Goal: Task Accomplishment & Management: Use online tool/utility

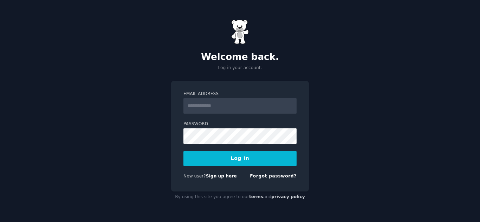
type input "**********"
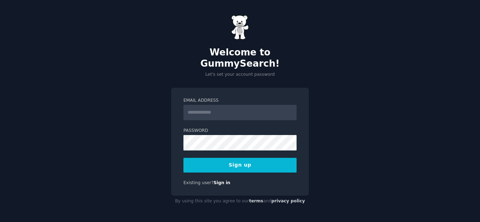
drag, startPoint x: 0, startPoint y: 0, endPoint x: 223, endPoint y: 107, distance: 246.8
click at [222, 107] on input "Email Address" at bounding box center [239, 112] width 113 height 15
type input "**********"
click at [251, 165] on button "Sign up" at bounding box center [239, 165] width 113 height 15
click at [251, 165] on div "Sign up" at bounding box center [239, 165] width 113 height 15
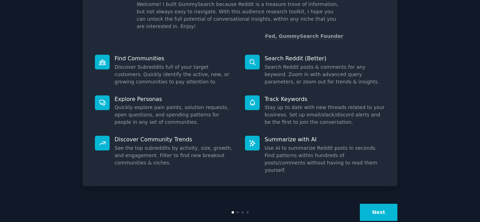
scroll to position [53, 0]
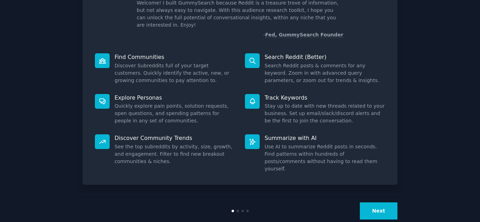
click at [369, 203] on button "Next" at bounding box center [378, 211] width 38 height 17
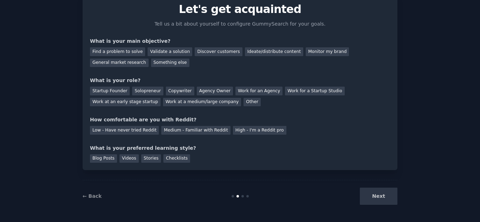
scroll to position [29, 0]
click at [369, 197] on div "Next" at bounding box center [344, 196] width 105 height 17
click at [110, 154] on div "Blog Posts" at bounding box center [103, 158] width 27 height 9
click at [129, 128] on div "Low - Have never tried Reddit" at bounding box center [124, 130] width 69 height 9
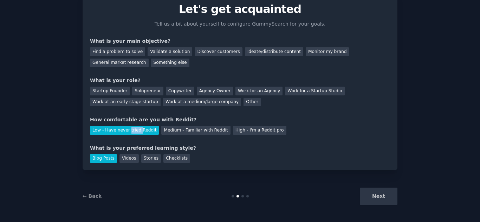
click at [126, 97] on div "Startup Founder Solopreneur Copywriter Agency Owner Work for an Agency Work for…" at bounding box center [240, 95] width 300 height 22
click at [132, 91] on div "Solopreneur" at bounding box center [147, 91] width 31 height 9
click at [151, 63] on div "Something else" at bounding box center [170, 63] width 38 height 9
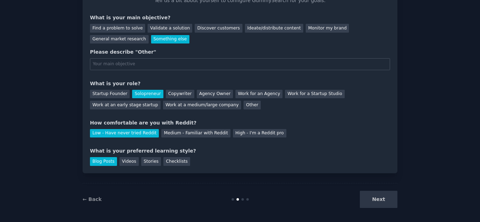
click at [372, 198] on div "Next" at bounding box center [344, 199] width 105 height 17
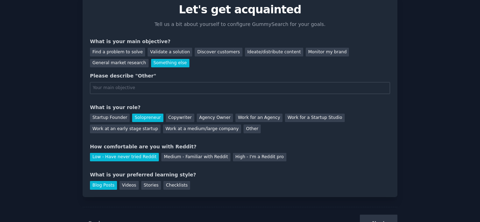
scroll to position [0, 0]
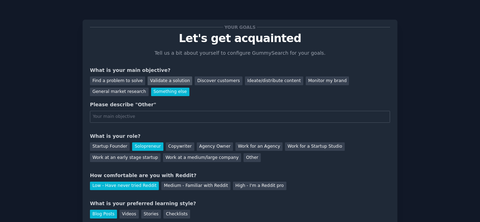
click at [173, 78] on div "Validate a solution" at bounding box center [169, 81] width 45 height 9
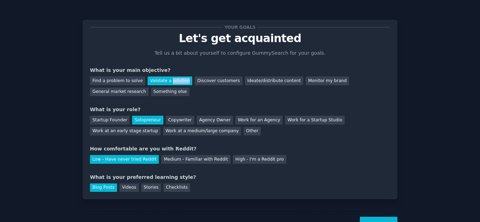
scroll to position [29, 0]
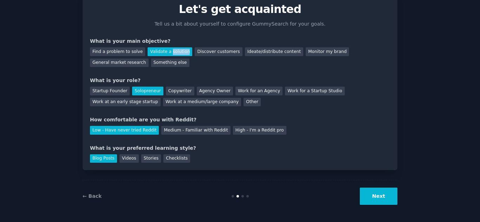
click at [389, 193] on button "Next" at bounding box center [378, 196] width 38 height 17
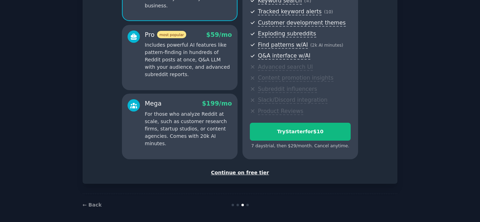
scroll to position [111, 0]
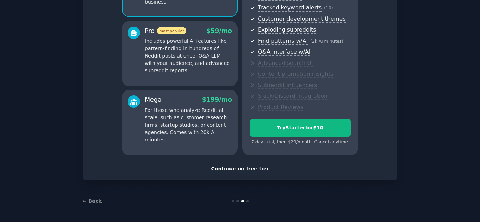
click at [254, 170] on div "Continue on free tier" at bounding box center [240, 168] width 300 height 7
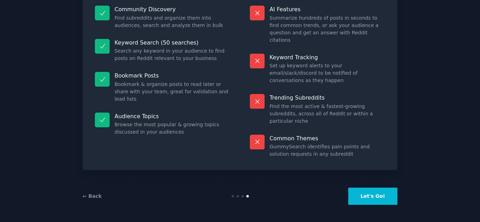
scroll to position [51, 0]
